Goal: Check status

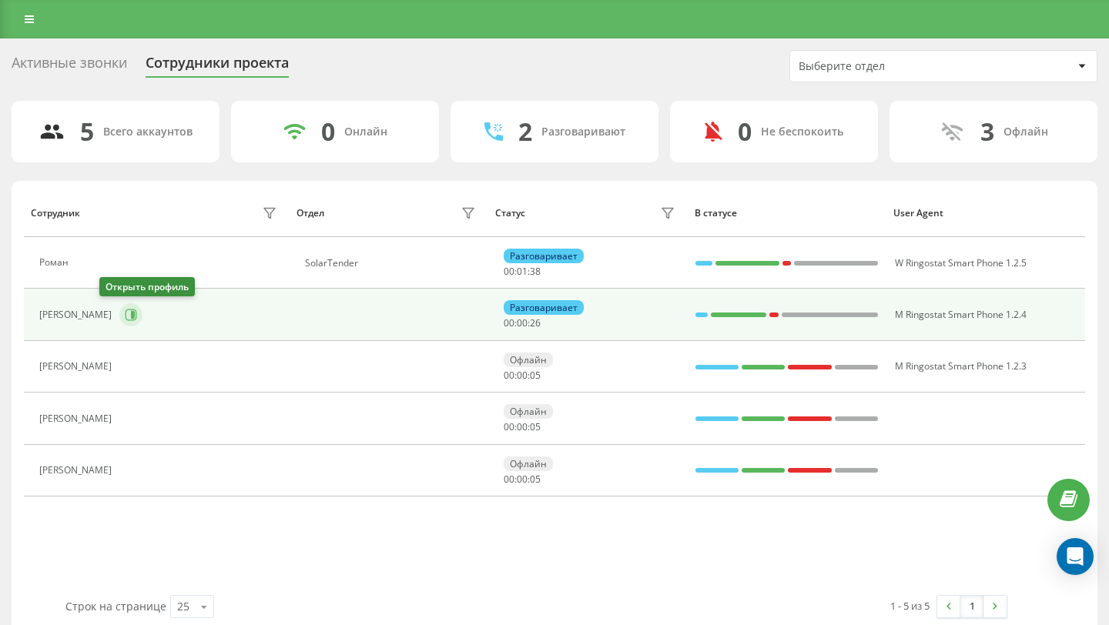
click at [131, 316] on icon at bounding box center [133, 315] width 4 height 8
click at [119, 313] on button at bounding box center [130, 314] width 23 height 23
click at [131, 314] on icon at bounding box center [133, 315] width 4 height 8
